Goal: Information Seeking & Learning: Learn about a topic

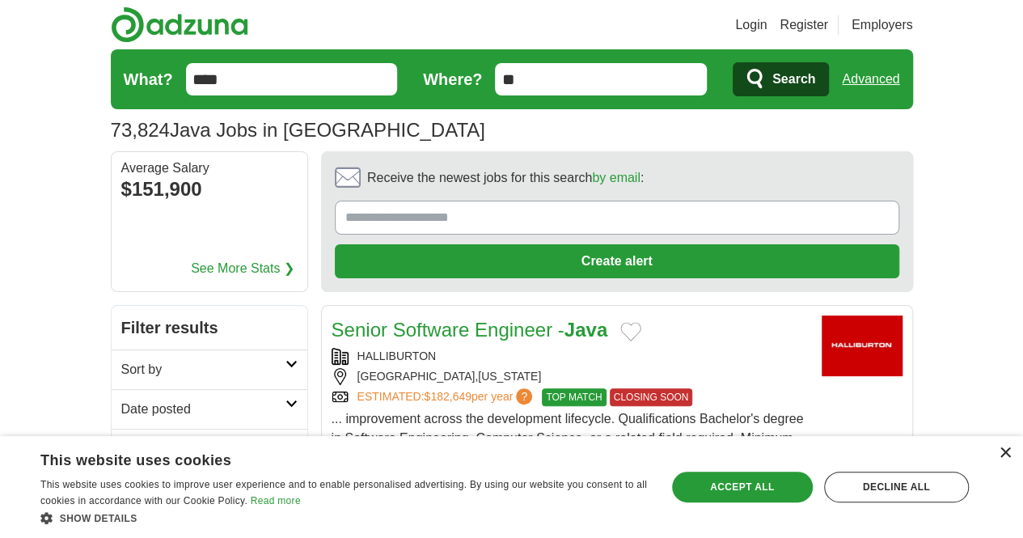
click at [1002, 454] on div "×" at bounding box center [1005, 453] width 12 height 12
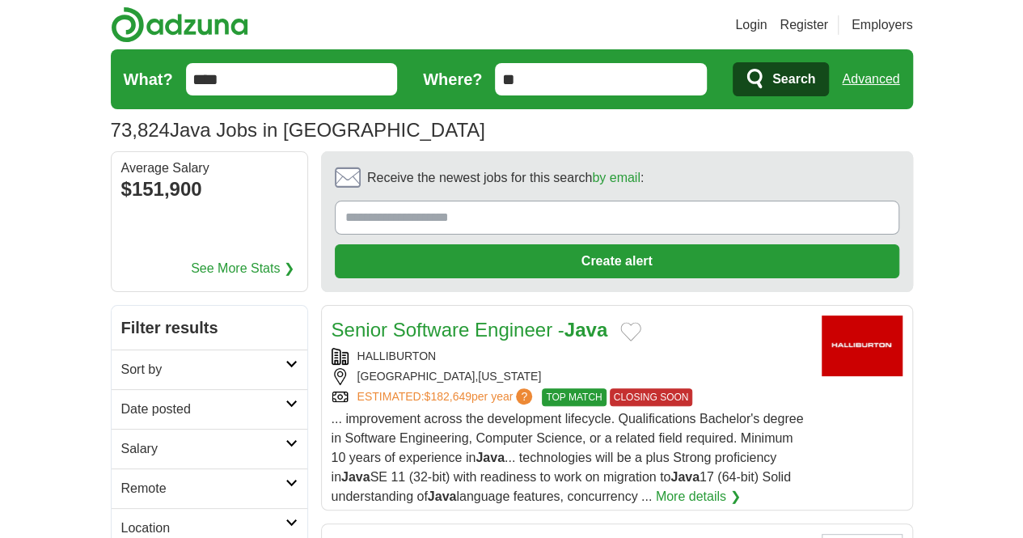
click at [182, 400] on h2 "Date posted" at bounding box center [203, 409] width 164 height 19
click at [121, 438] on link "Last 24 hours" at bounding box center [209, 447] width 176 height 19
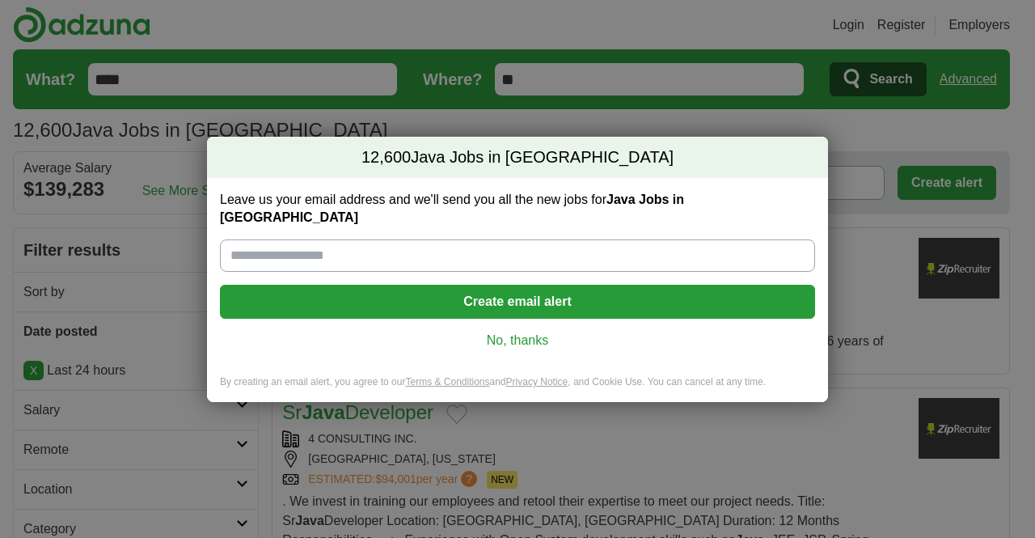
click at [533, 332] on link "No, thanks" at bounding box center [517, 341] width 569 height 18
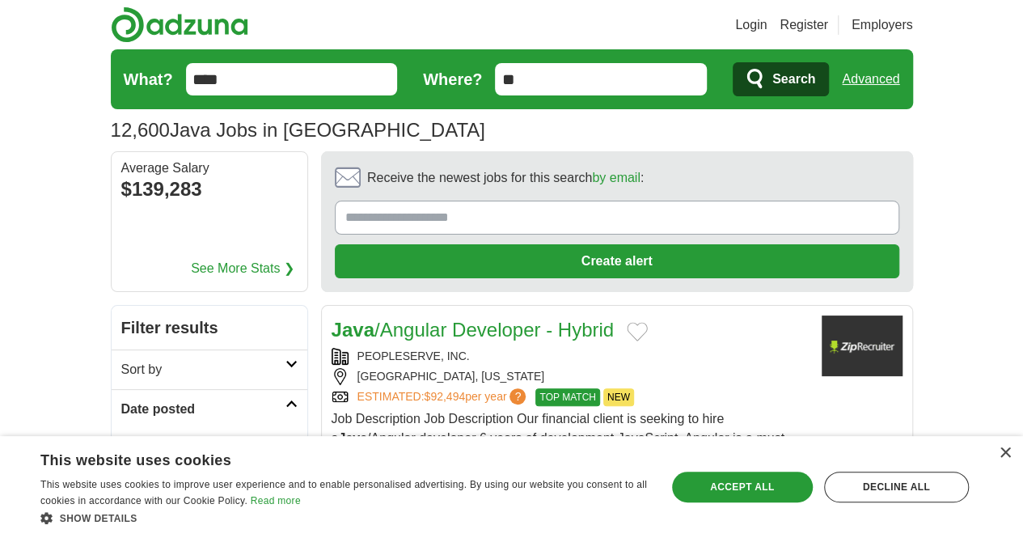
click at [766, 86] on icon "submit" at bounding box center [756, 79] width 19 height 23
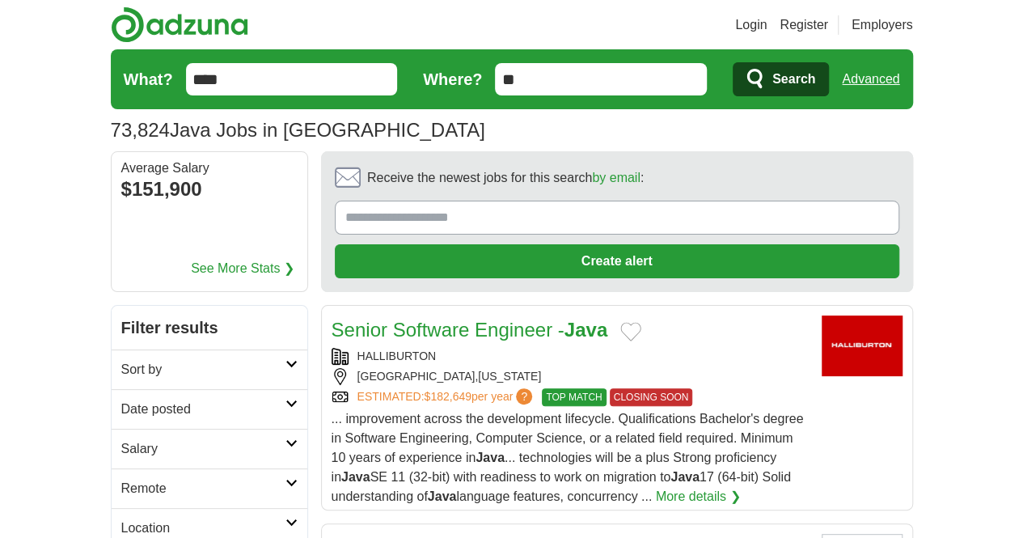
scroll to position [108, 0]
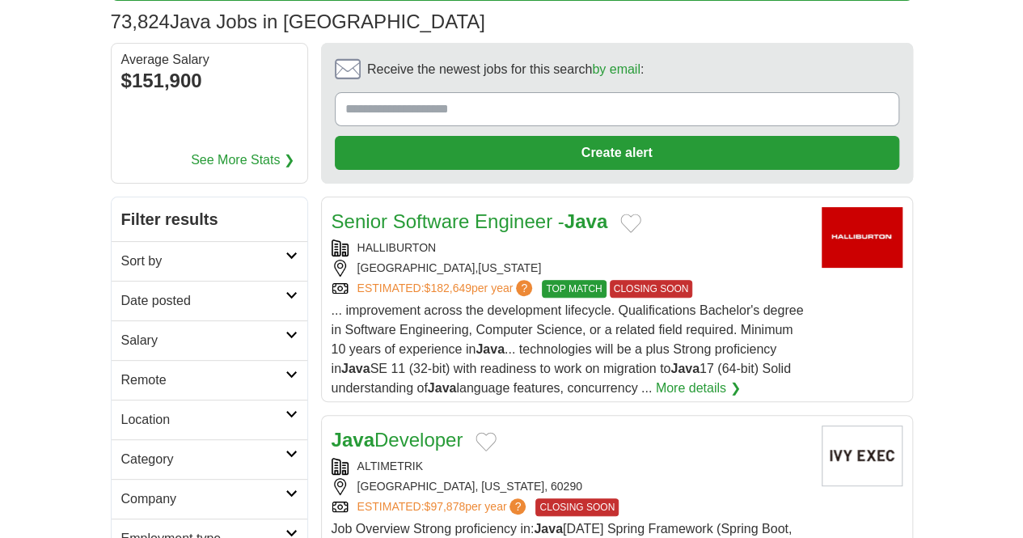
click at [150, 331] on h2 "Salary" at bounding box center [203, 340] width 164 height 19
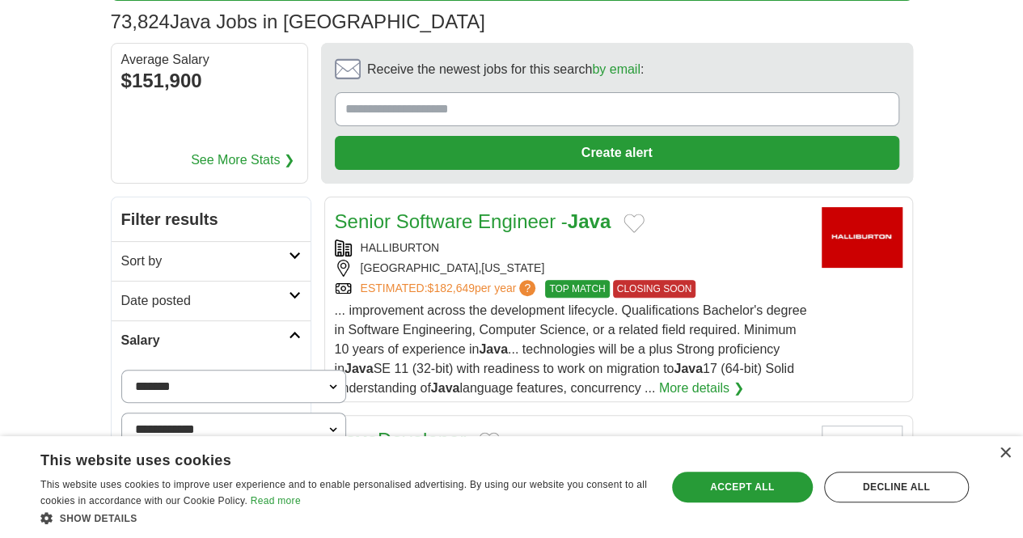
click at [178, 331] on h2 "Salary" at bounding box center [204, 340] width 167 height 19
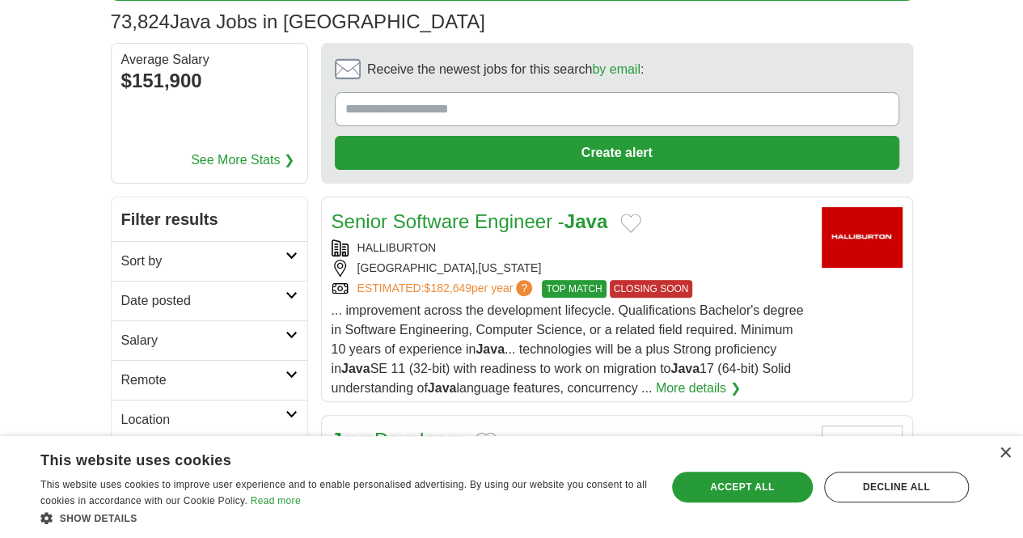
click at [176, 281] on link "Date posted" at bounding box center [210, 301] width 196 height 40
click at [121, 330] on link "Last 24 hours" at bounding box center [209, 339] width 176 height 19
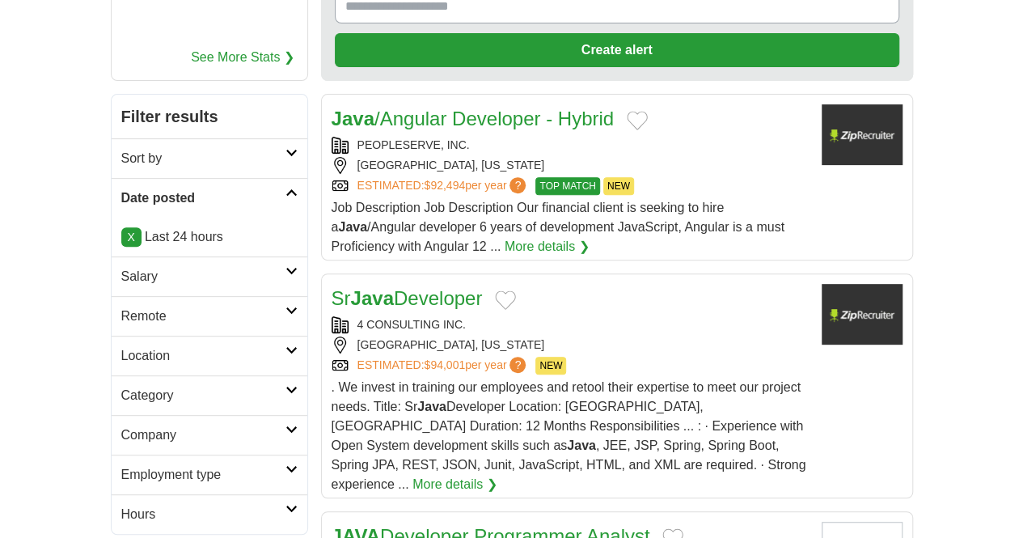
scroll to position [212, 0]
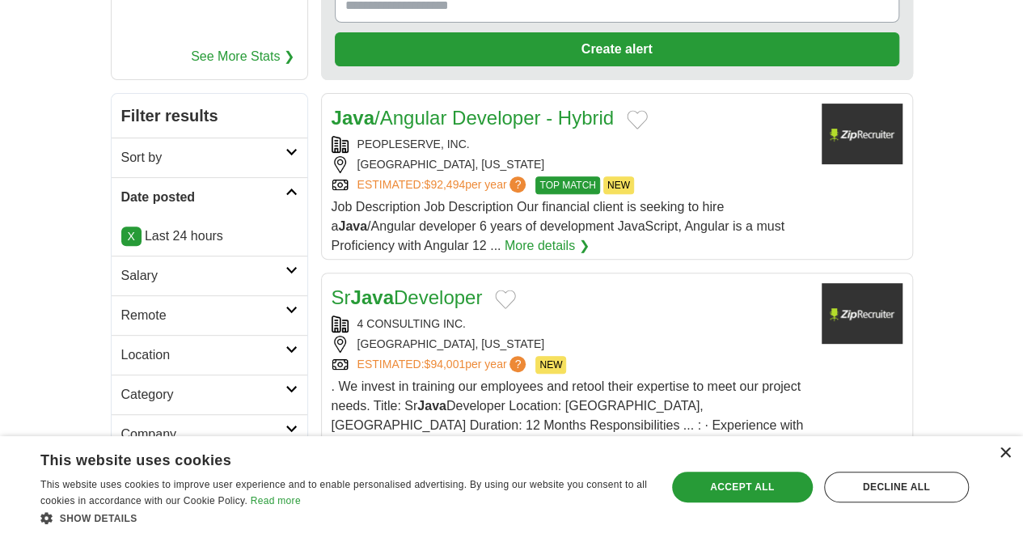
click at [1009, 455] on div "×" at bounding box center [1005, 453] width 12 height 12
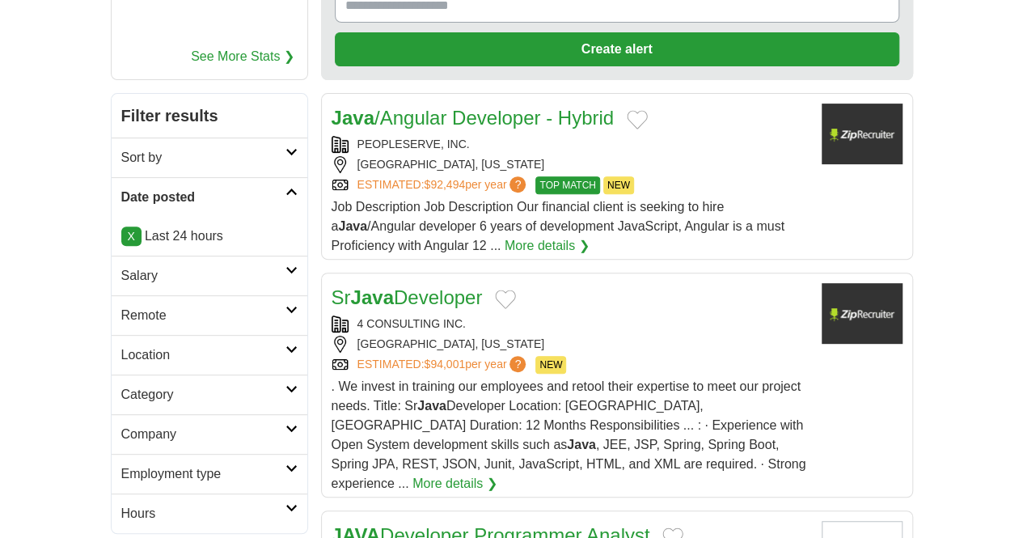
click at [699, 315] on div "4 CONSULTING INC. CHARLOTTE, NORTH CAROLINA ESTIMATED: $94,001 per year ? NEW" at bounding box center [570, 344] width 477 height 58
